Goal: Task Accomplishment & Management: Manage account settings

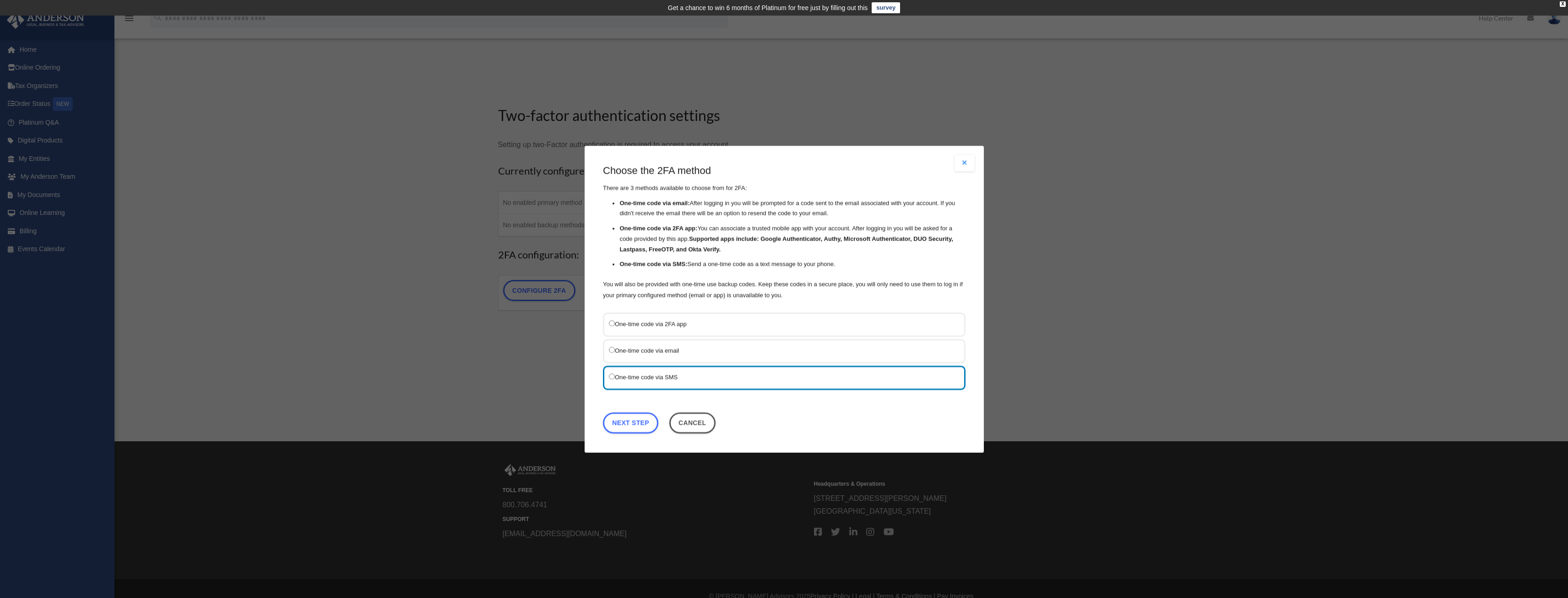
click at [635, 325] on label "One-time code via 2FA app" at bounding box center [780, 323] width 342 height 11
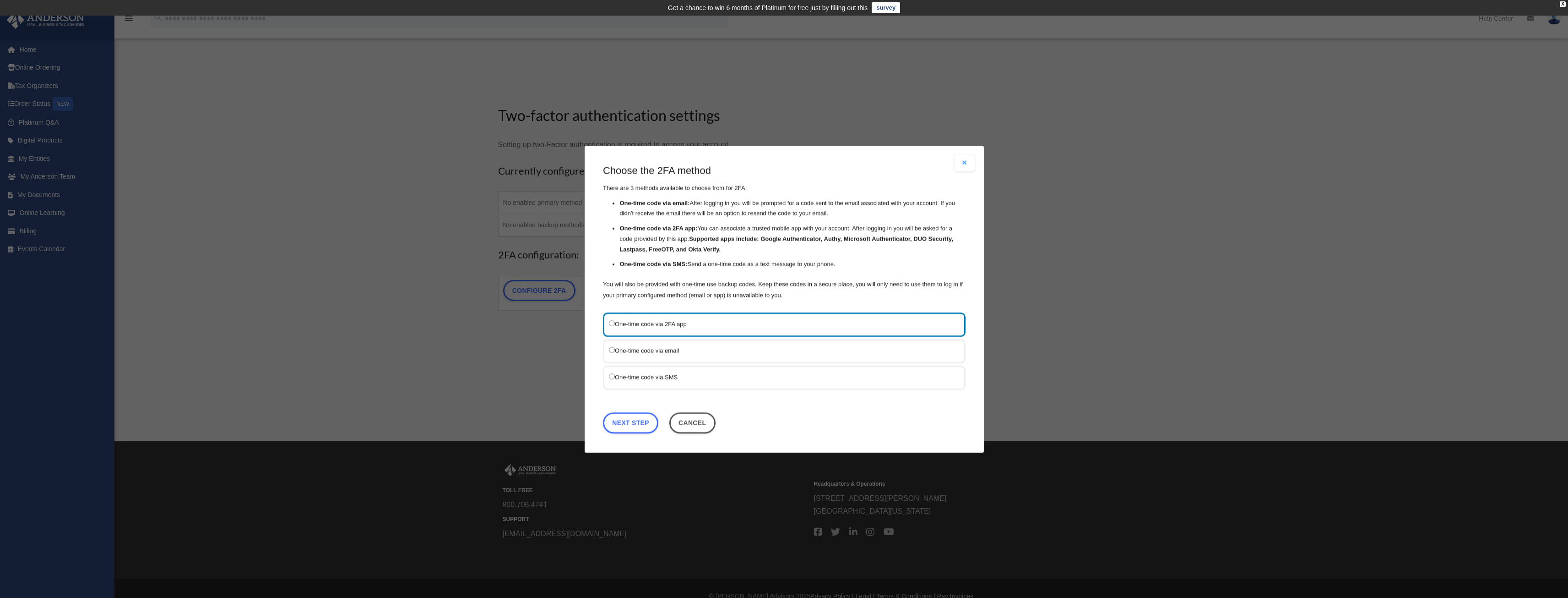
click at [612, 355] on label "One-time code via email" at bounding box center [780, 350] width 342 height 11
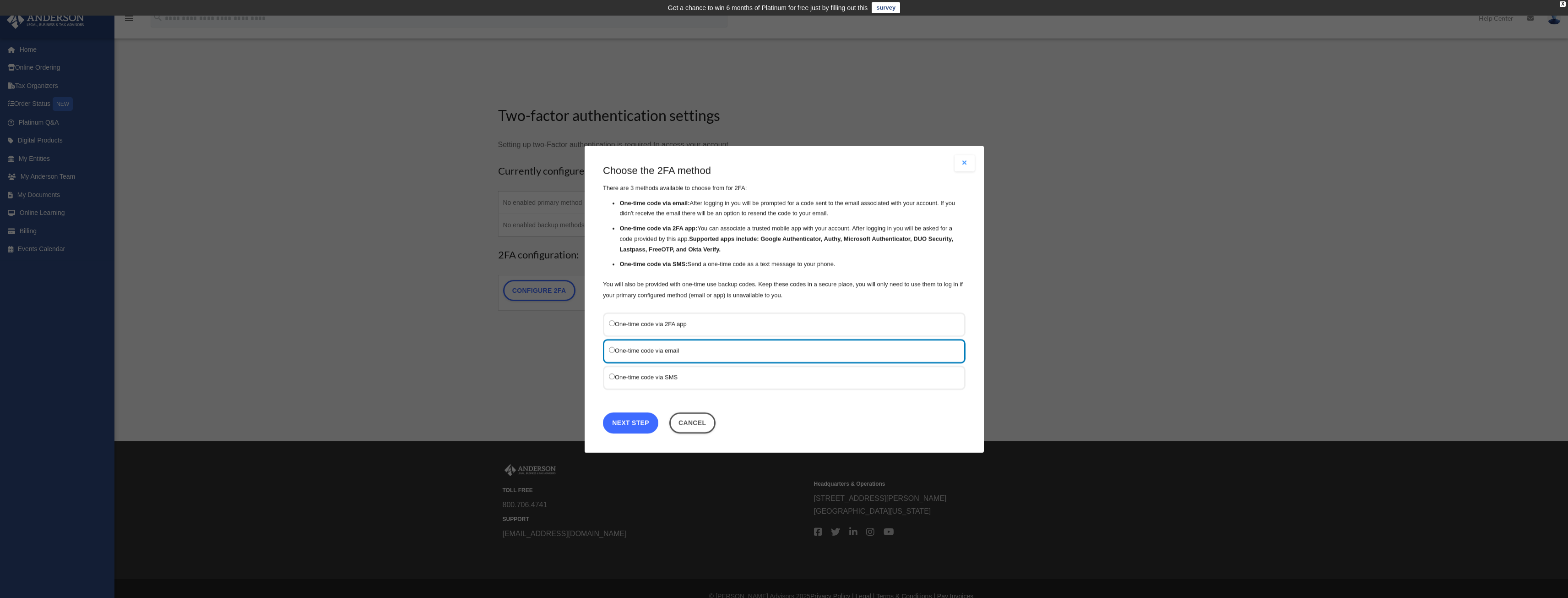
click at [629, 424] on link "Next Step" at bounding box center [631, 422] width 55 height 21
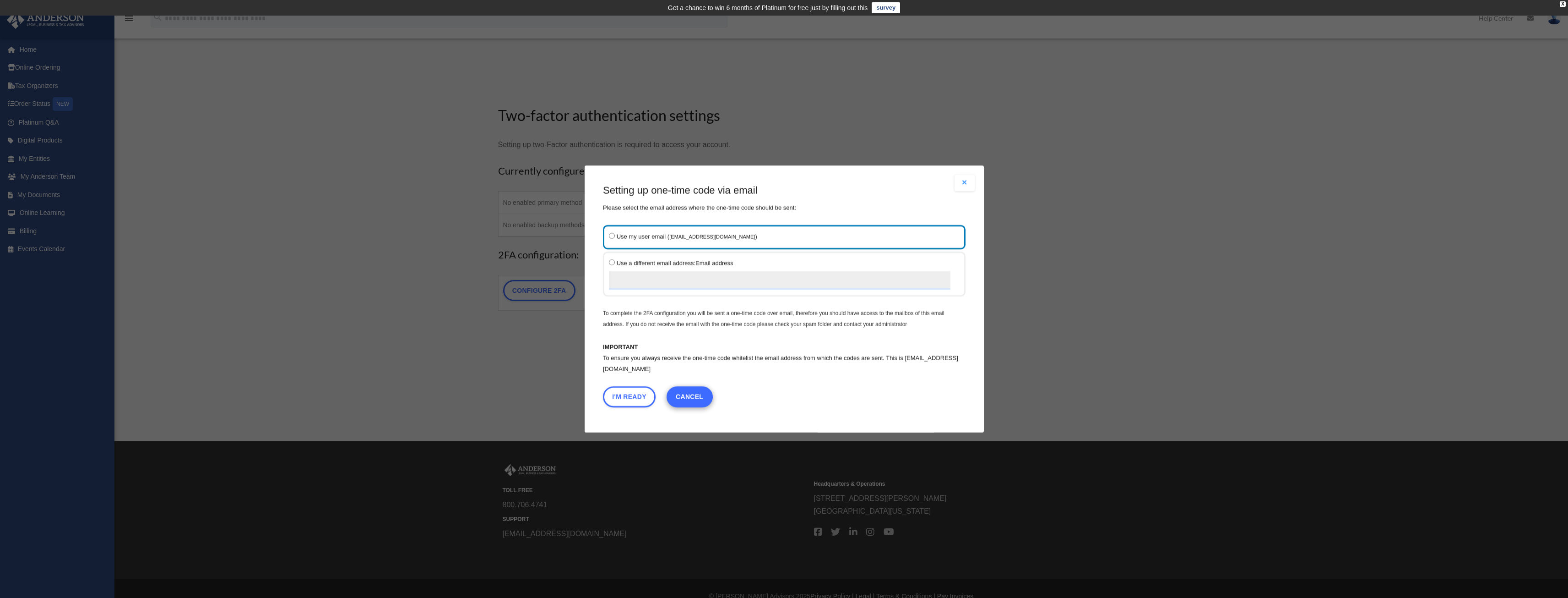
click at [684, 398] on link "Cancel" at bounding box center [689, 397] width 46 height 21
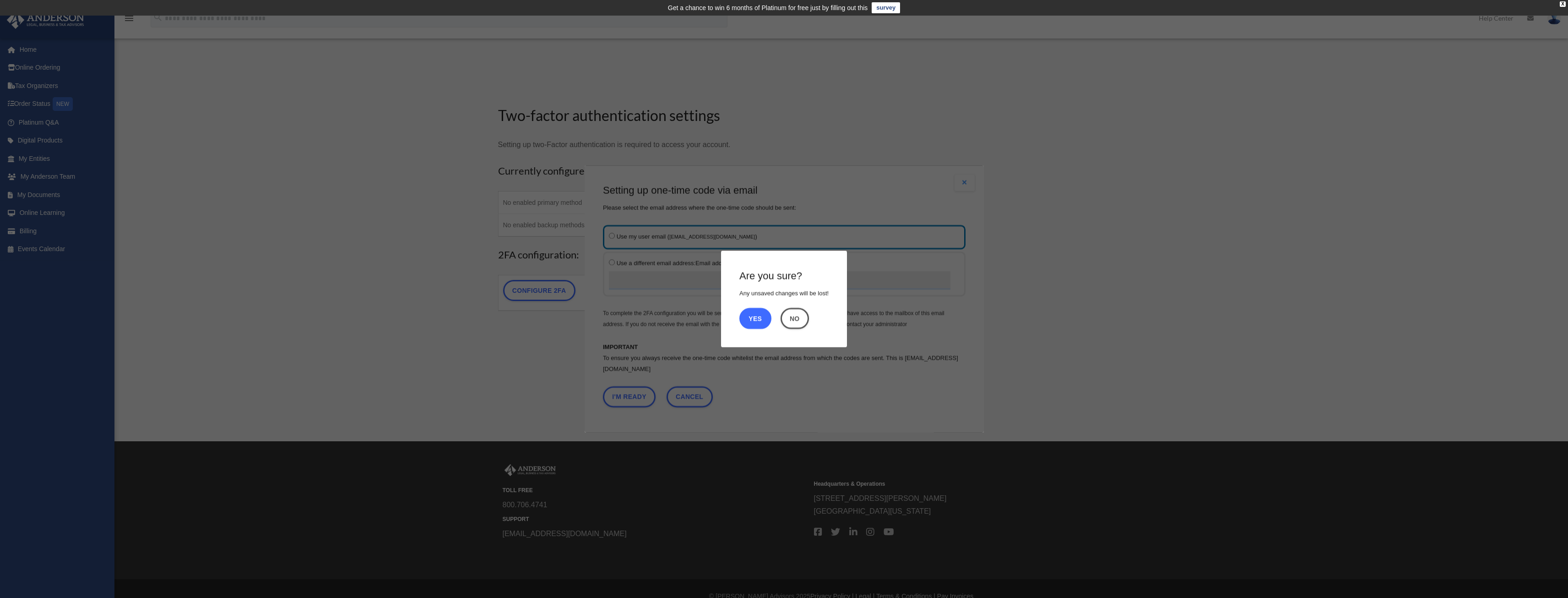
click at [750, 316] on button "Yes" at bounding box center [756, 318] width 32 height 21
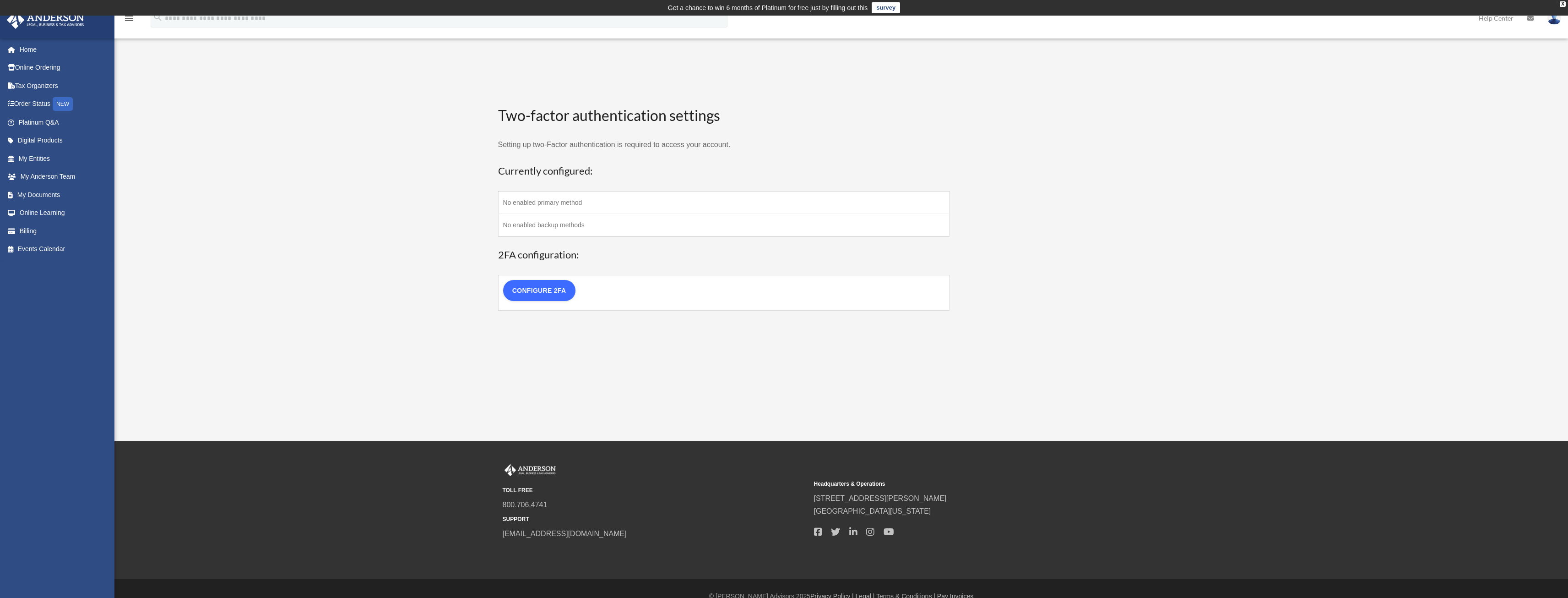
click at [548, 293] on link "Configure 2FA" at bounding box center [539, 290] width 72 height 21
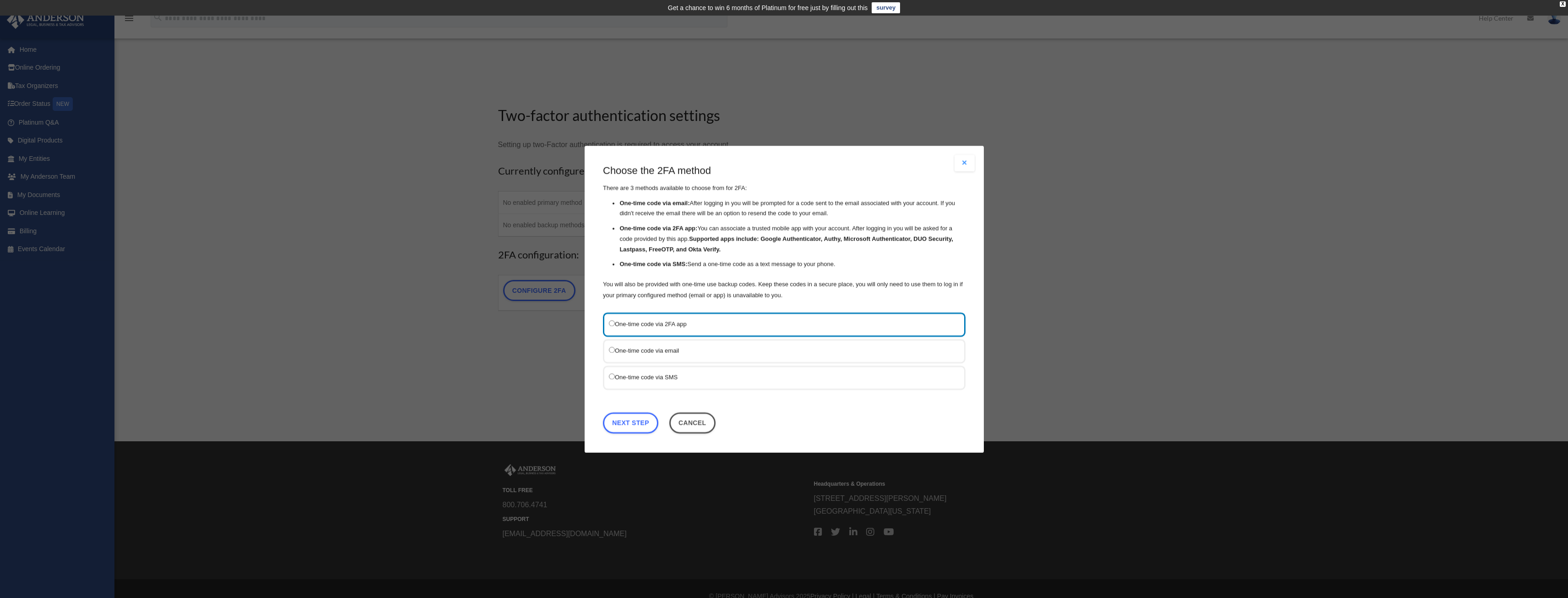
click at [619, 377] on label "One-time code via SMS" at bounding box center [780, 376] width 342 height 11
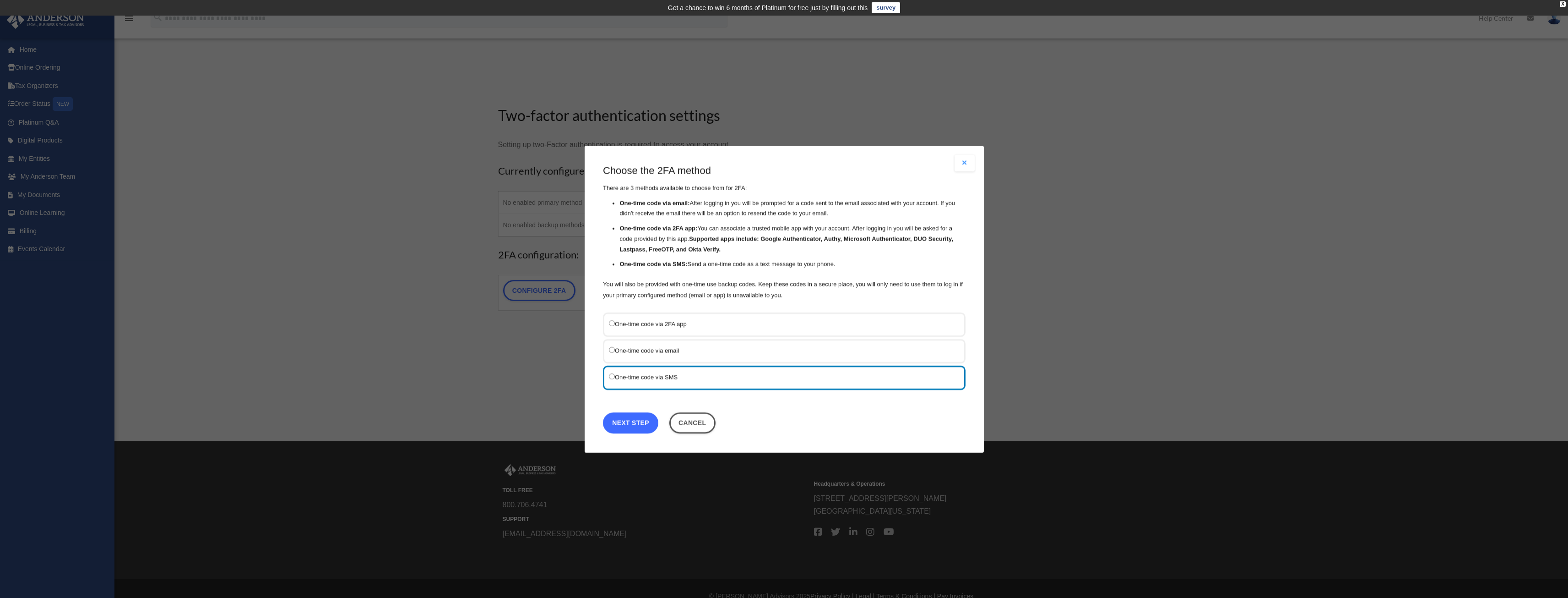
click at [635, 425] on link "Next Step" at bounding box center [631, 422] width 55 height 21
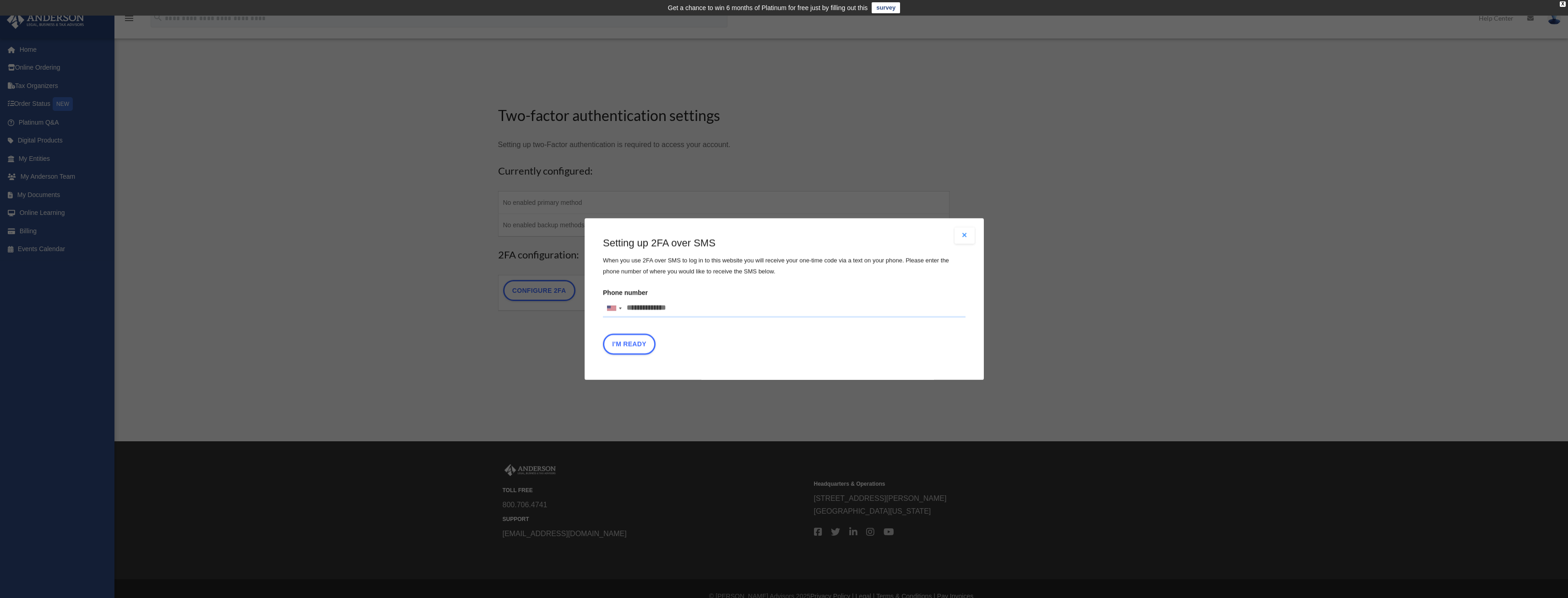
click at [962, 236] on button "Close modal" at bounding box center [964, 235] width 20 height 16
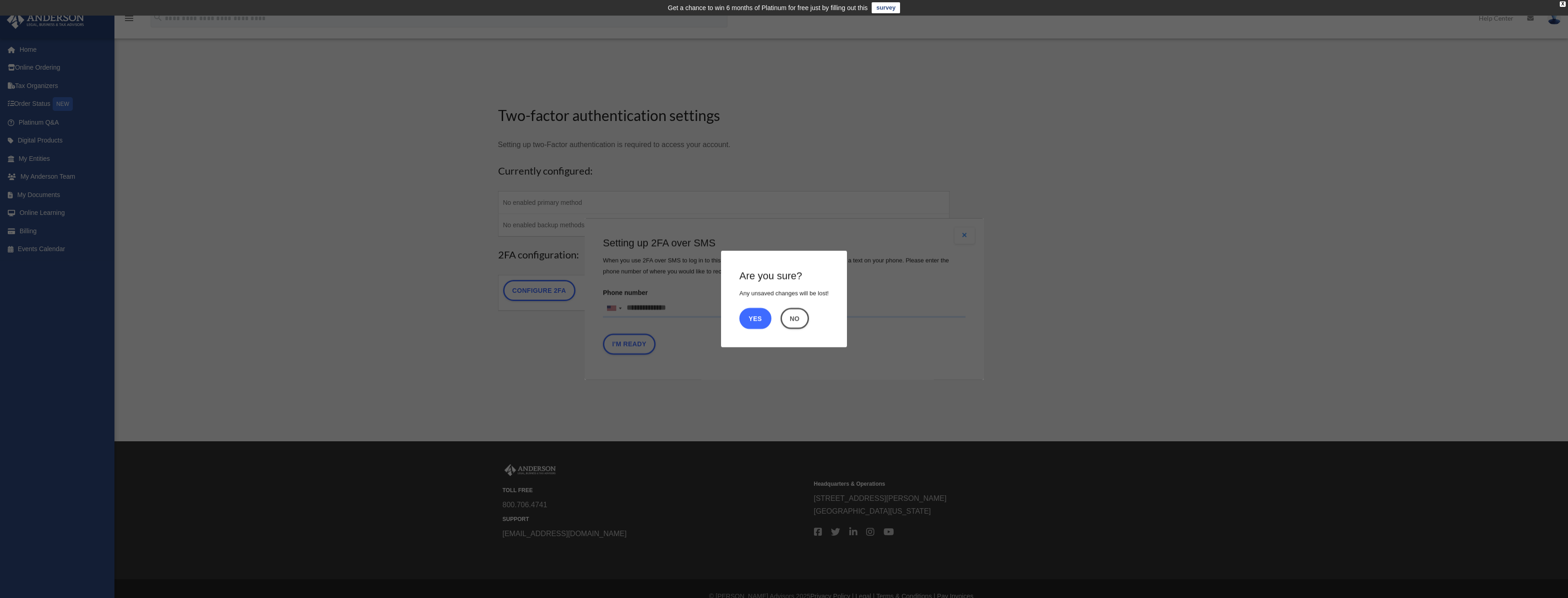
click at [757, 319] on button "Yes" at bounding box center [756, 318] width 32 height 21
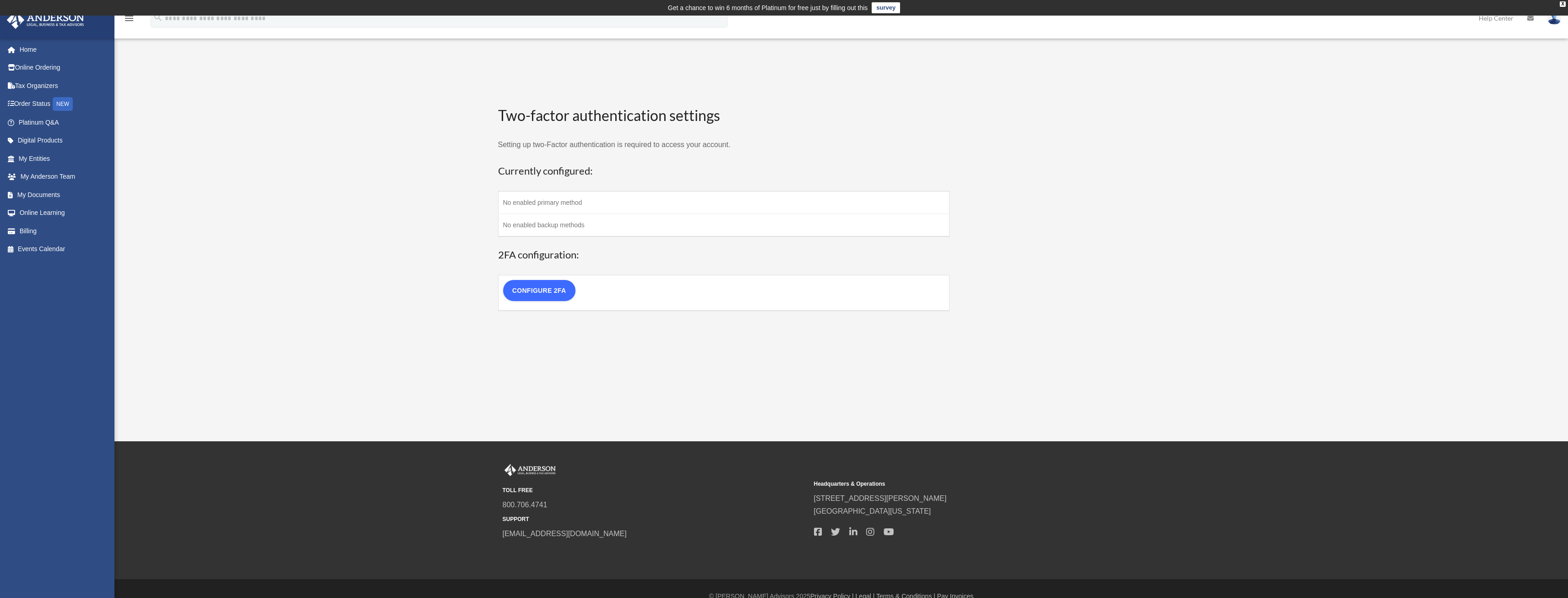
click at [551, 289] on link "Configure 2FA" at bounding box center [539, 290] width 72 height 21
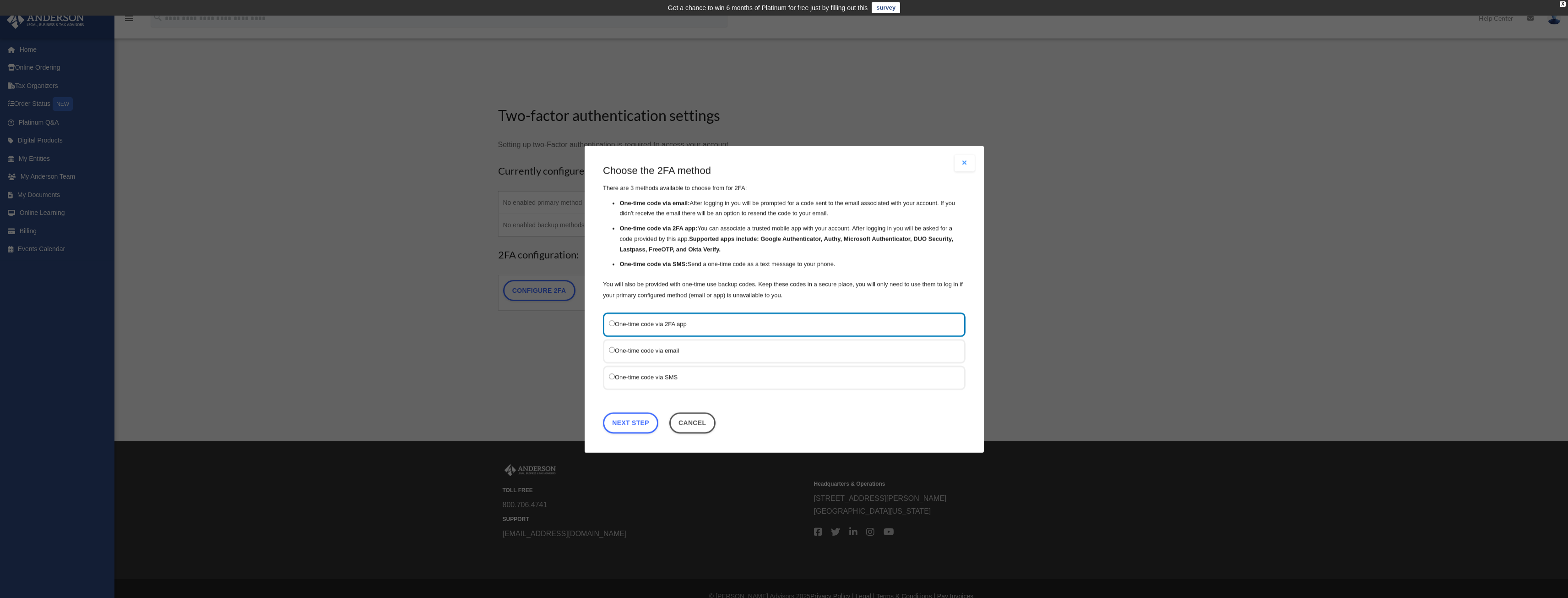
click at [647, 354] on label "One-time code via email" at bounding box center [780, 350] width 342 height 11
click at [628, 350] on label "One-time code via email" at bounding box center [780, 350] width 342 height 11
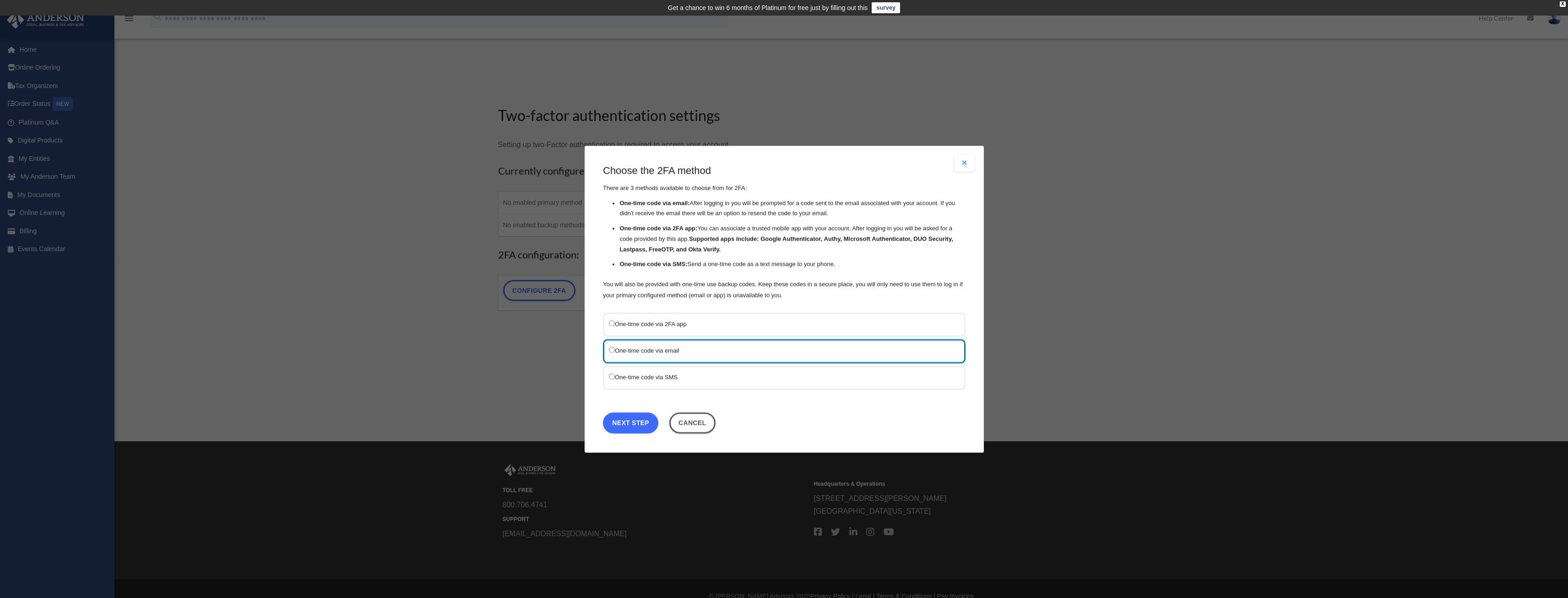
click at [628, 426] on link "Next Step" at bounding box center [631, 422] width 55 height 21
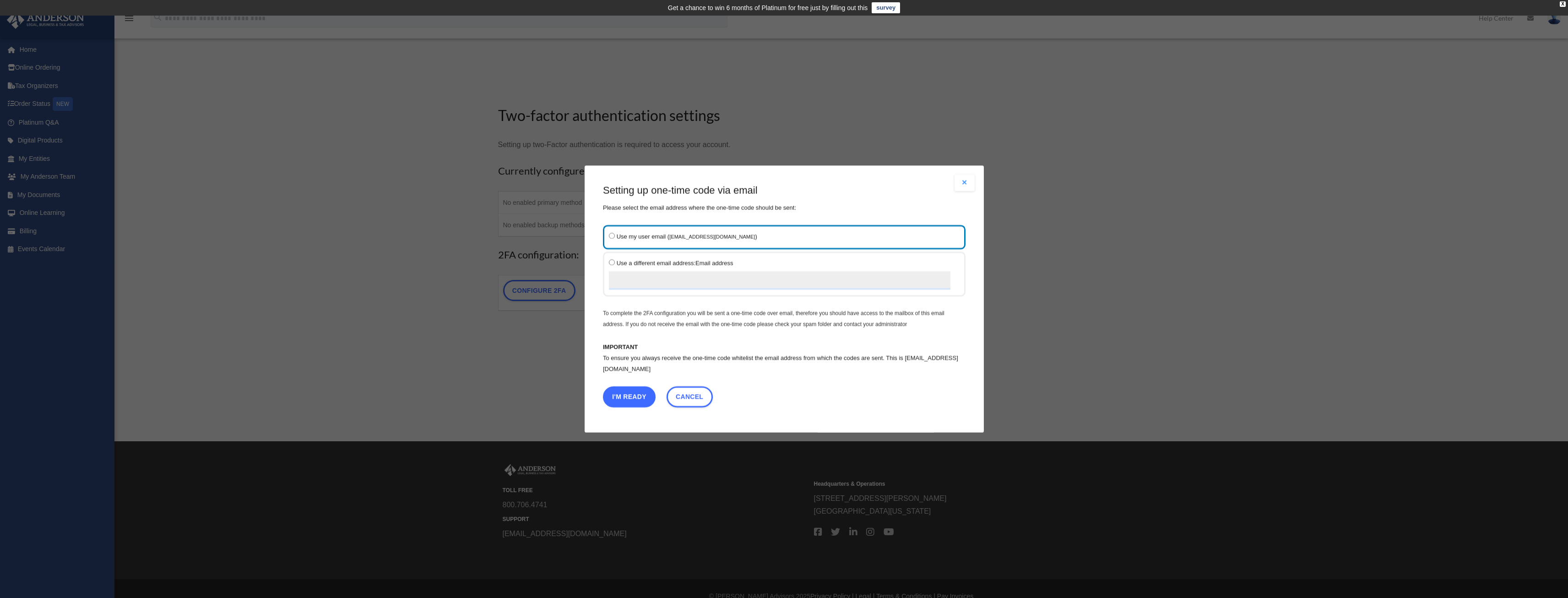
click at [625, 400] on button "I'm Ready" at bounding box center [629, 397] width 52 height 21
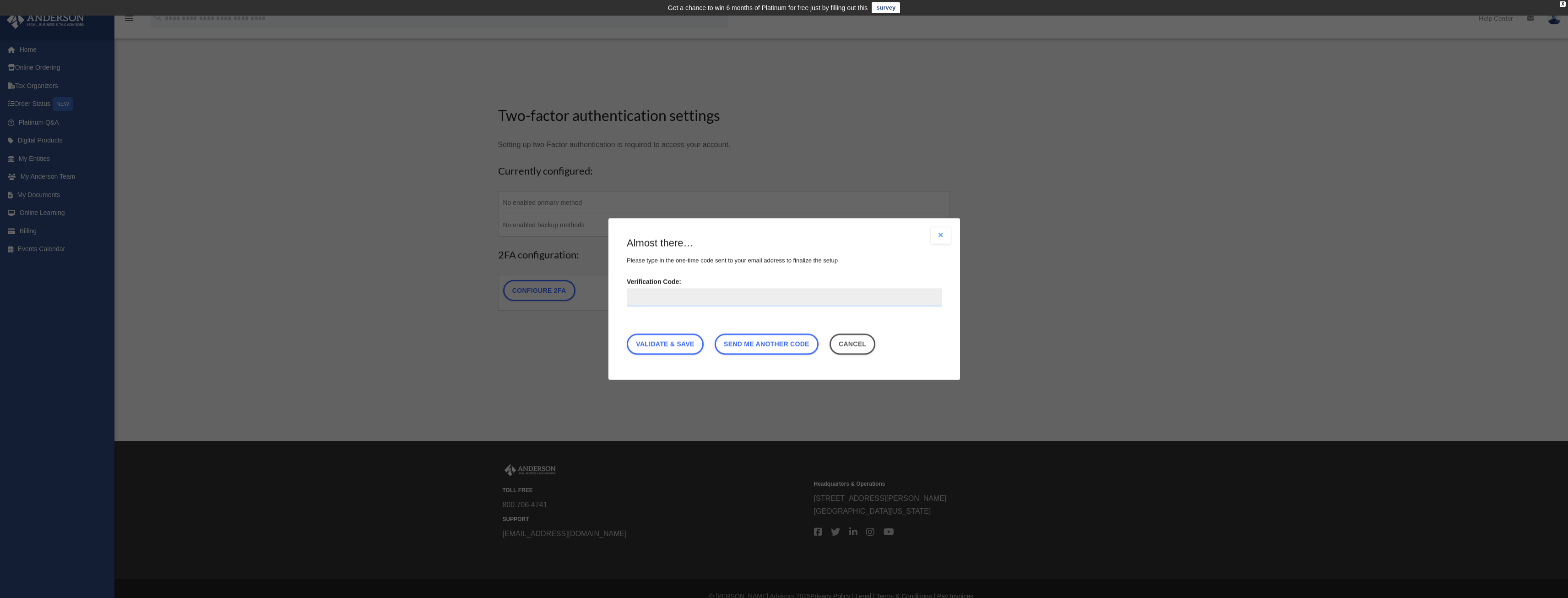
click at [681, 302] on input "Verification Code:" at bounding box center [784, 297] width 315 height 18
type input "******"
click at [647, 346] on link "Validate & Save" at bounding box center [665, 343] width 77 height 21
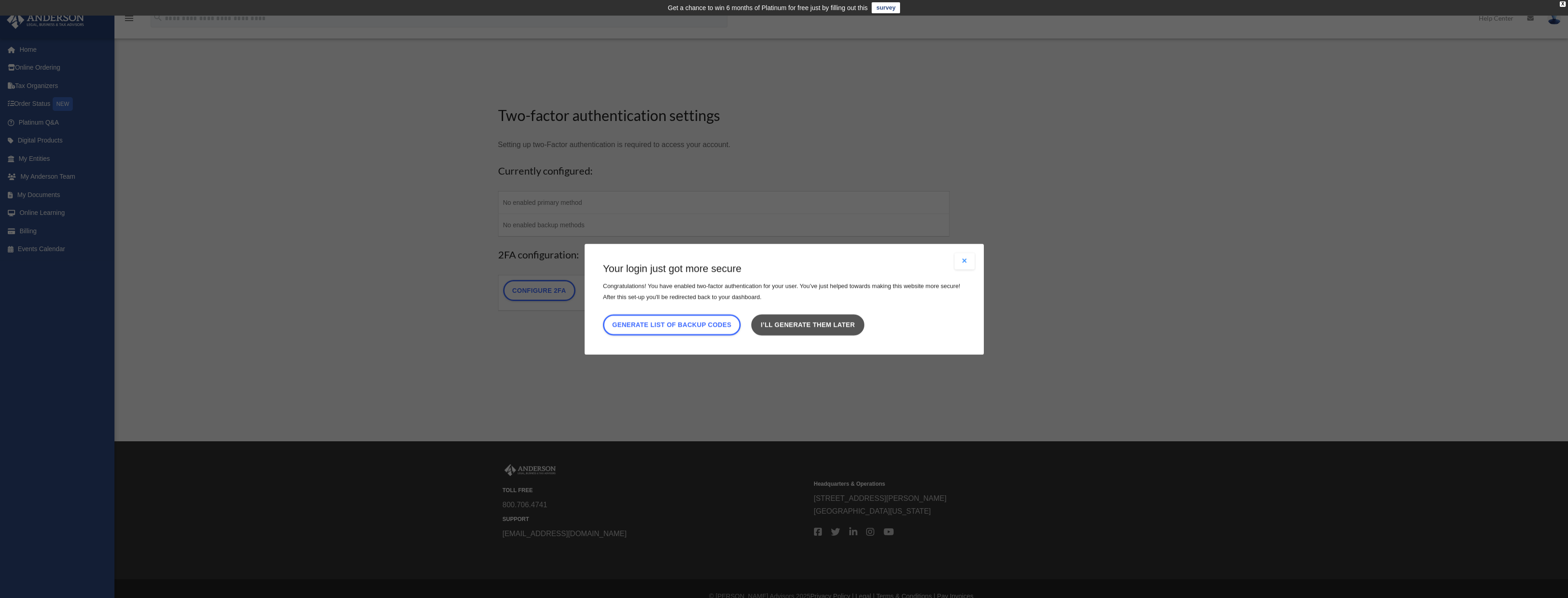
click at [794, 325] on link "I’ll generate them later" at bounding box center [807, 324] width 112 height 21
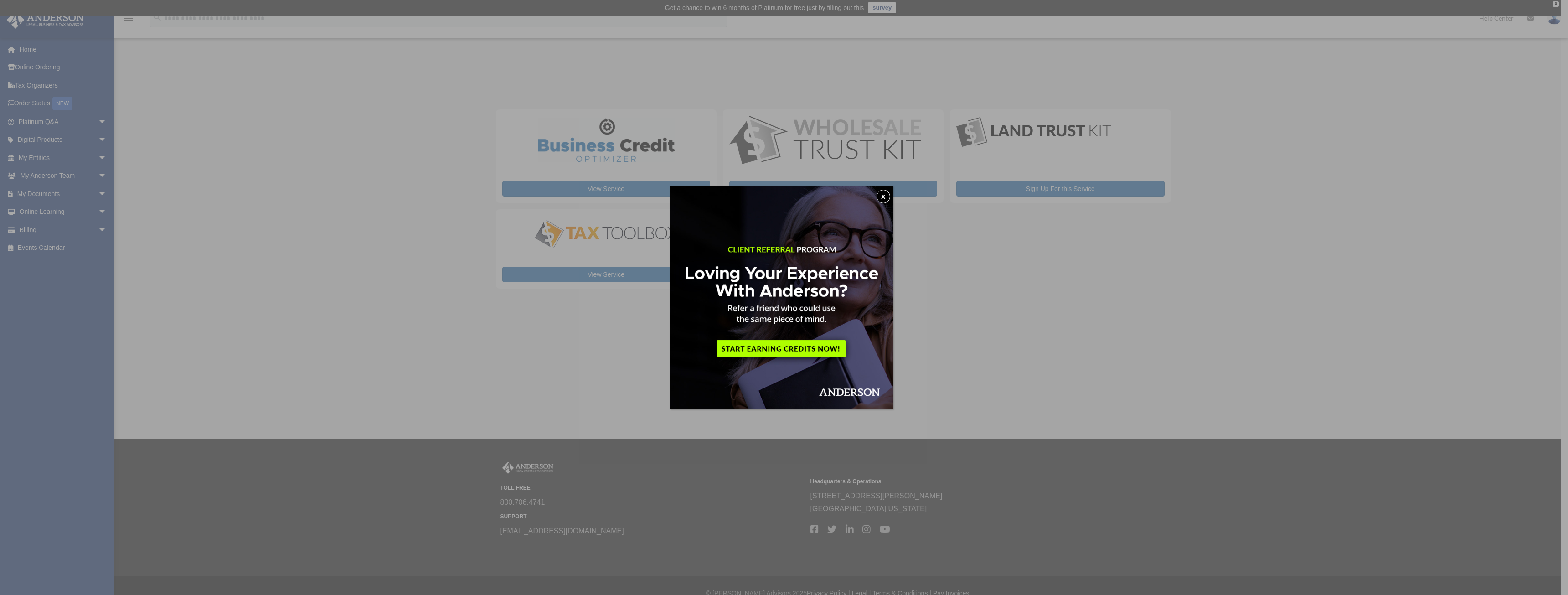
click at [887, 197] on button "x" at bounding box center [883, 196] width 13 height 13
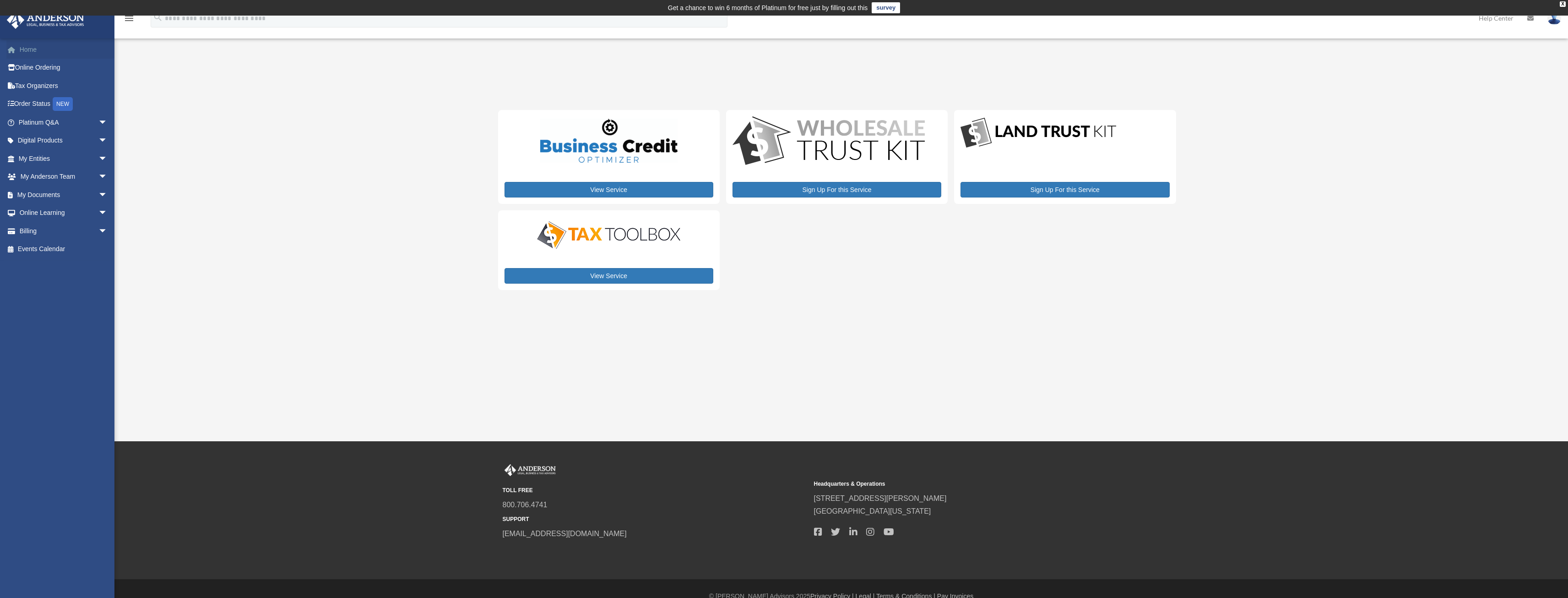
click at [45, 47] on link "Home" at bounding box center [64, 49] width 115 height 18
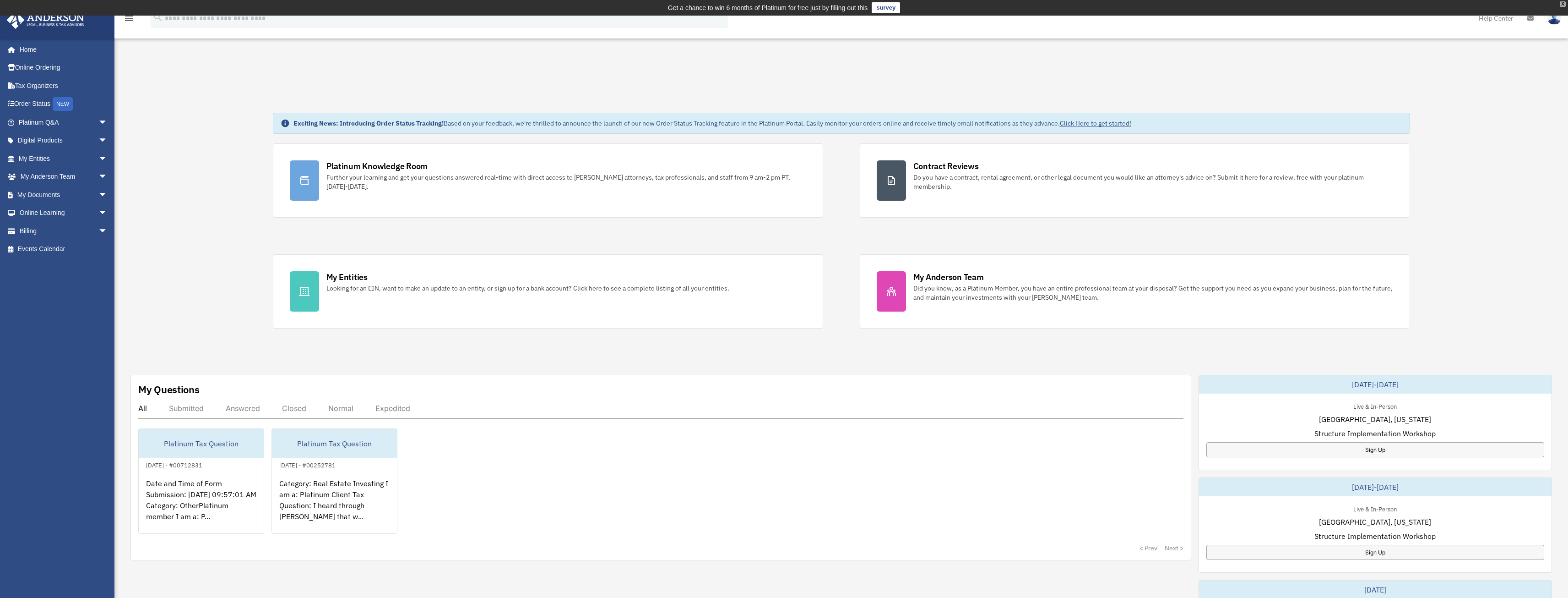
click at [1561, 3] on div "X" at bounding box center [1563, 4] width 6 height 5
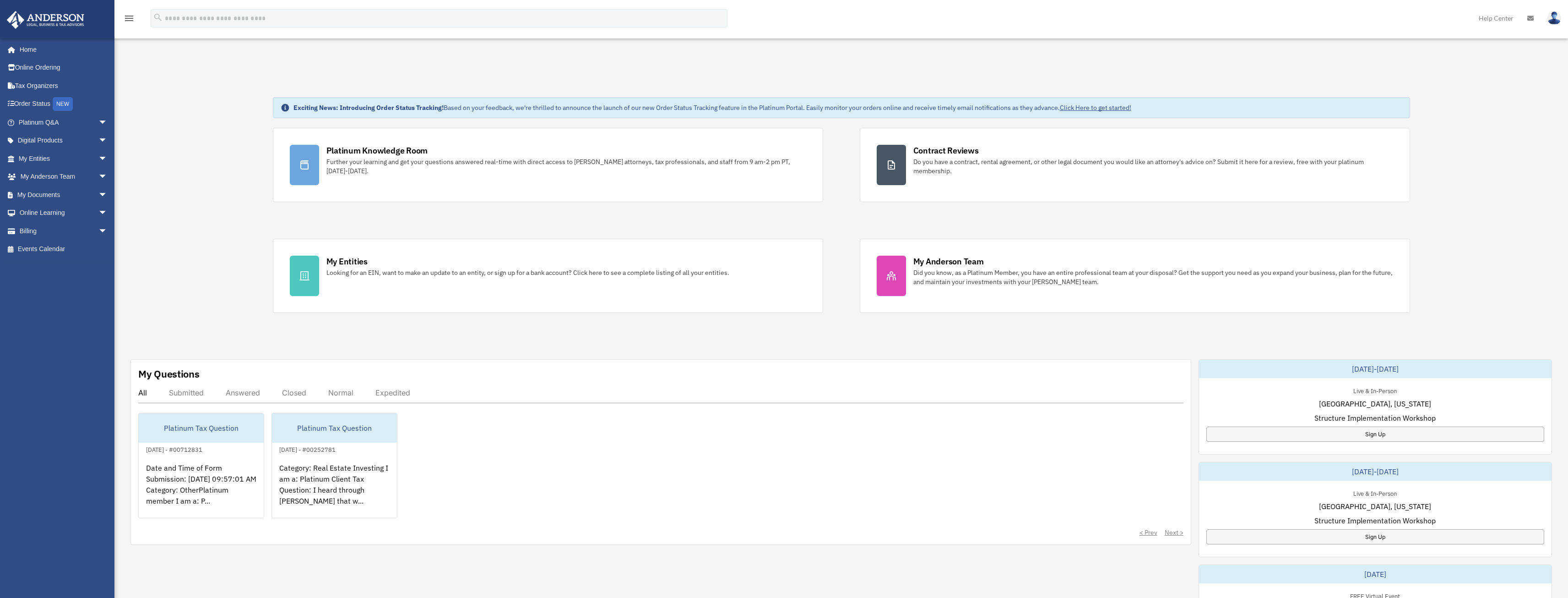
click at [1555, 18] on img at bounding box center [1554, 18] width 13 height 13
click at [1417, 42] on link "My Profile" at bounding box center [1417, 43] width 92 height 19
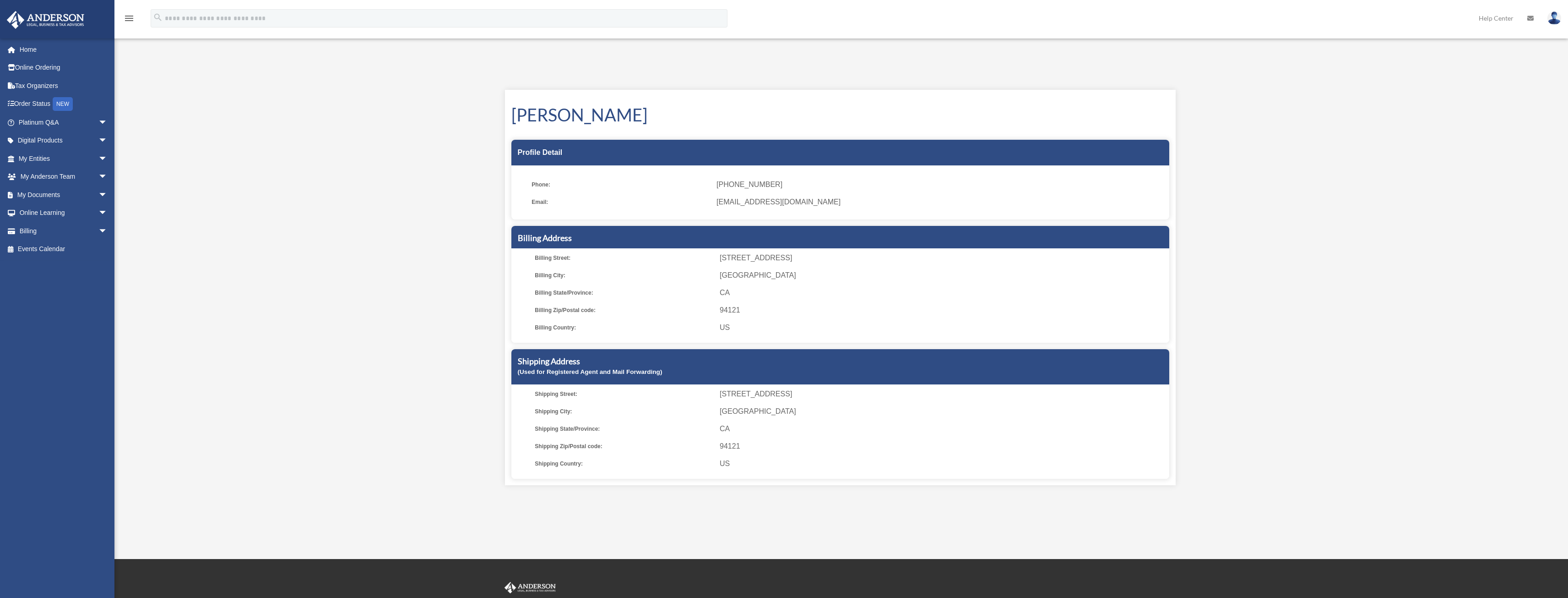
click at [1555, 15] on img at bounding box center [1554, 18] width 13 height 13
click at [1536, 42] on link "[EMAIL_ADDRESS][DOMAIN_NAME]" at bounding box center [1512, 47] width 98 height 27
click at [1552, 18] on img at bounding box center [1554, 18] width 13 height 13
click at [1419, 58] on link "Reset Password" at bounding box center [1417, 61] width 92 height 19
